Goal: Information Seeking & Learning: Learn about a topic

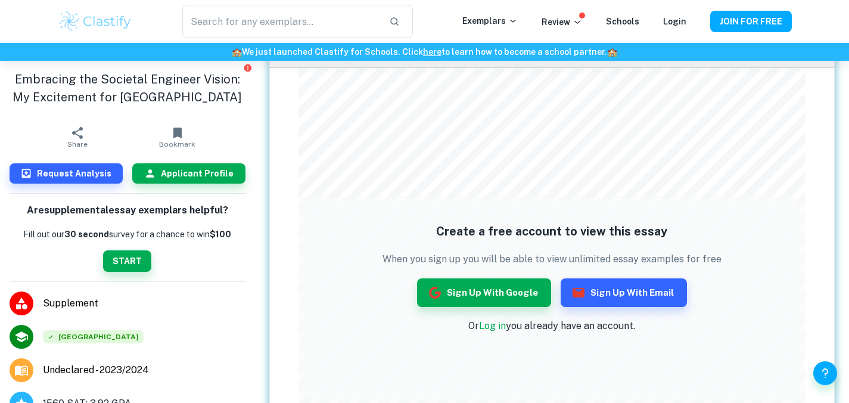
scroll to position [63, 0]
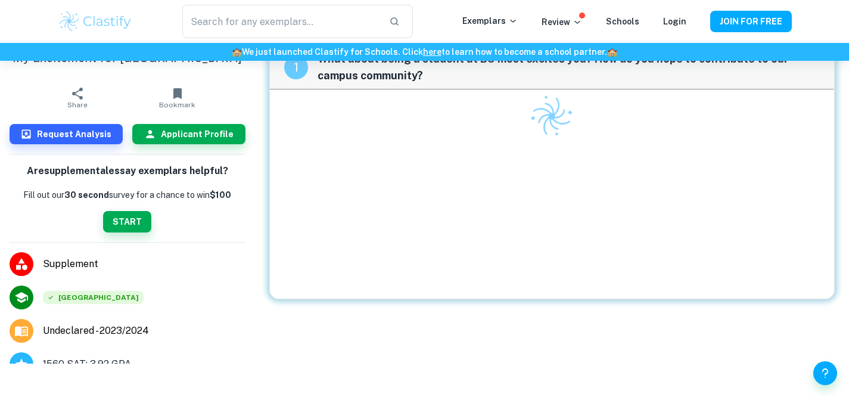
scroll to position [61, 0]
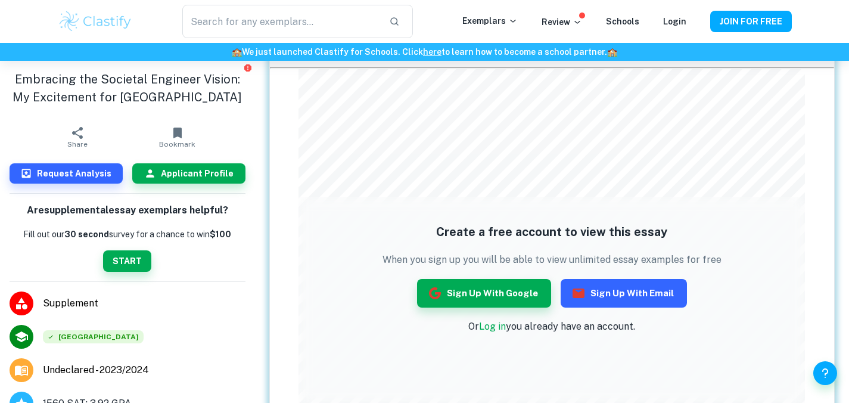
click at [602, 298] on button "Sign up with Email" at bounding box center [624, 293] width 126 height 29
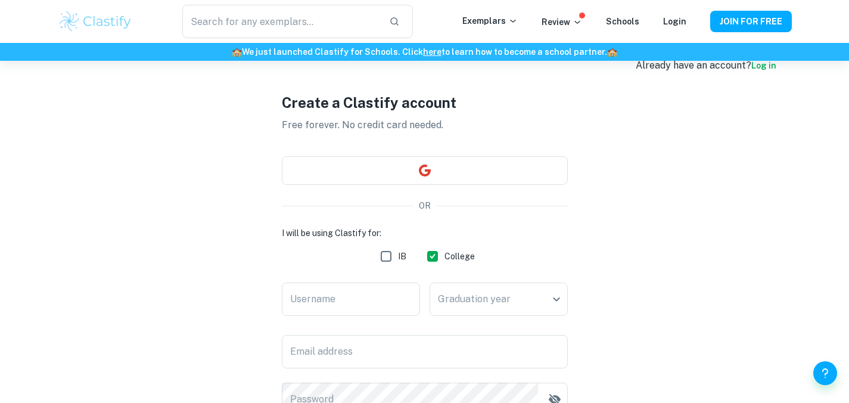
scroll to position [32, 0]
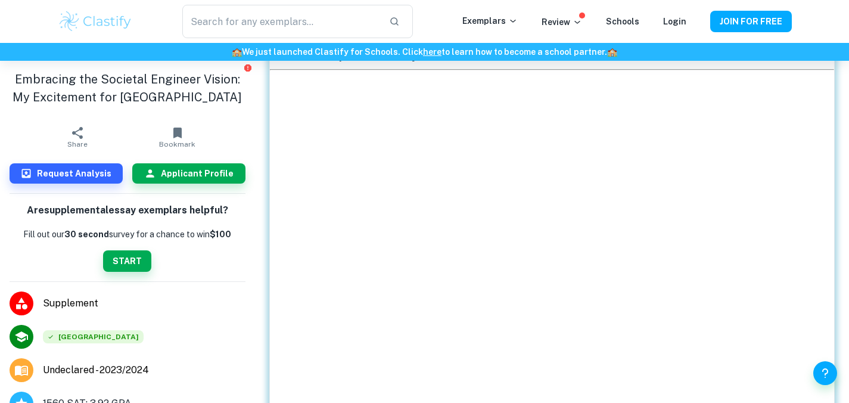
scroll to position [61, 0]
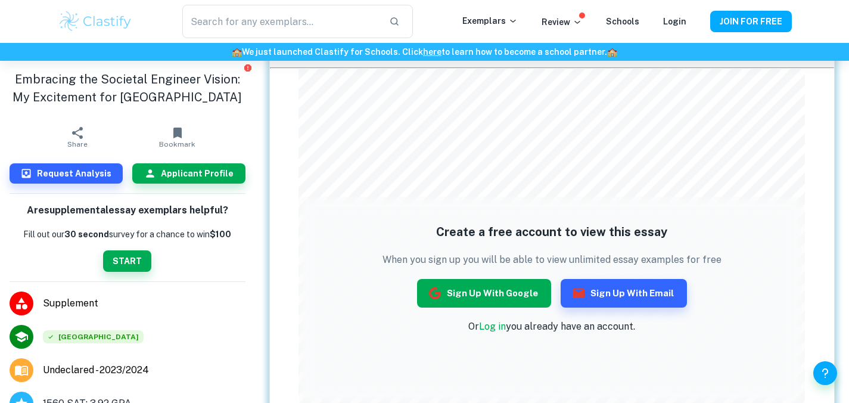
click at [492, 290] on button "Sign up with Google" at bounding box center [484, 293] width 134 height 29
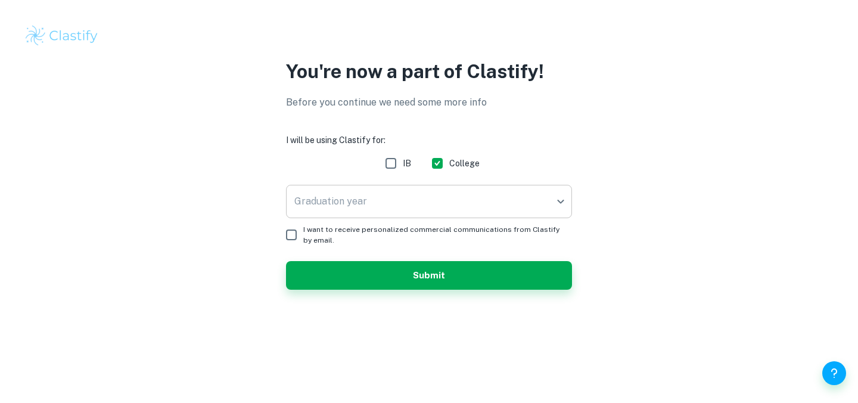
click at [371, 203] on body "We value your privacy We use cookies to enhance your browsing experience, serve…" at bounding box center [429, 201] width 858 height 403
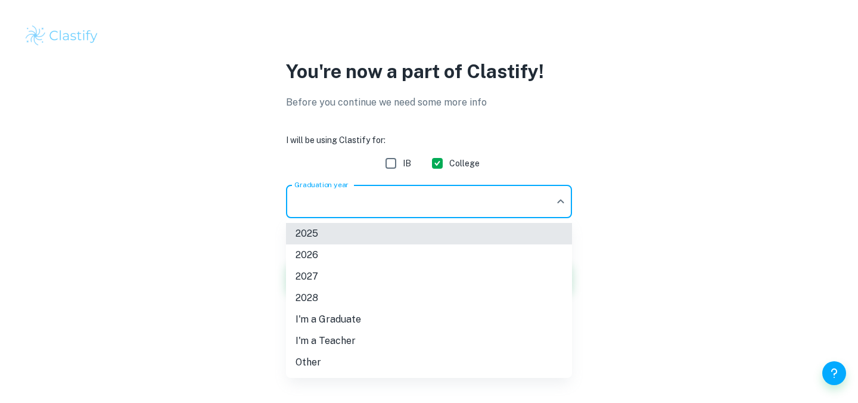
click at [330, 359] on li "Other" at bounding box center [429, 361] width 286 height 21
type input "Other"
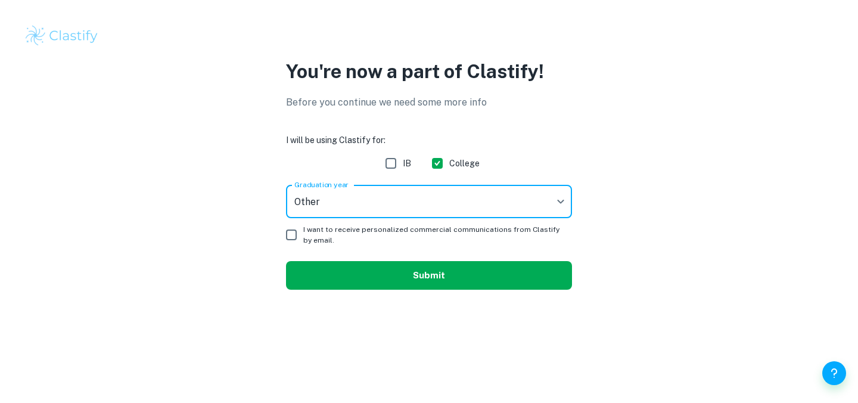
click at [404, 284] on button "Submit" at bounding box center [429, 275] width 286 height 29
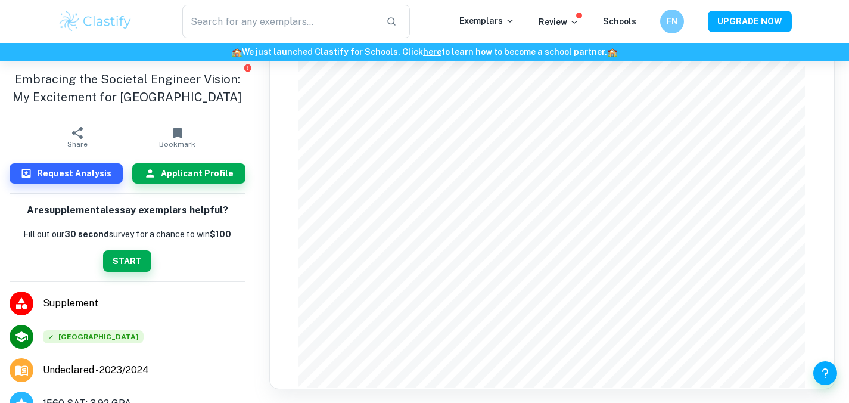
scroll to position [168, 0]
